Goal: Navigation & Orientation: Find specific page/section

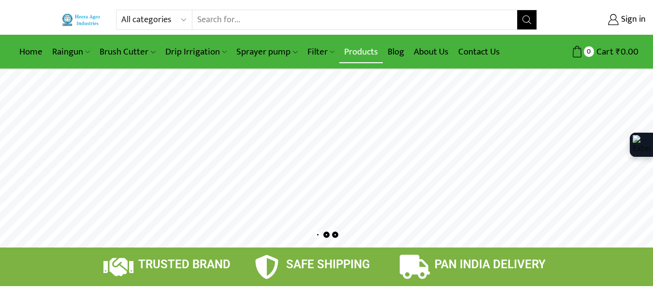
click at [356, 50] on link "Products" at bounding box center [360, 52] width 43 height 23
